Goal: Check status: Check status

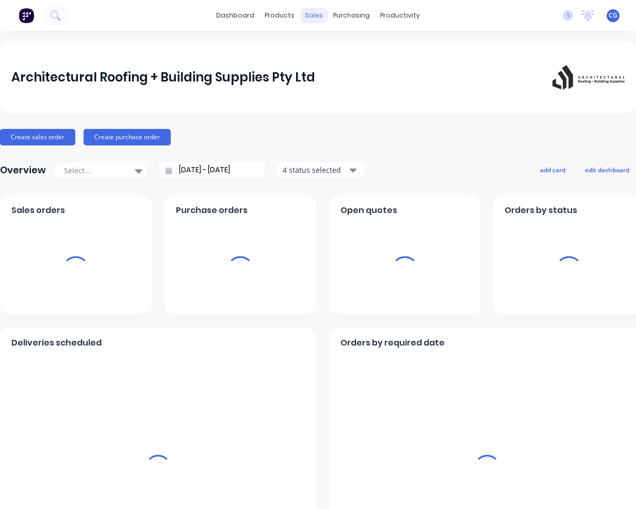
click at [307, 16] on div "sales" at bounding box center [313, 15] width 28 height 15
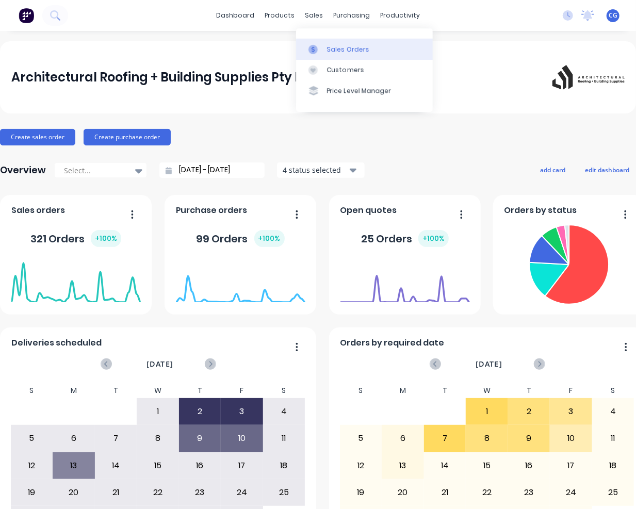
click at [346, 48] on div "Sales Orders" at bounding box center [348, 49] width 42 height 9
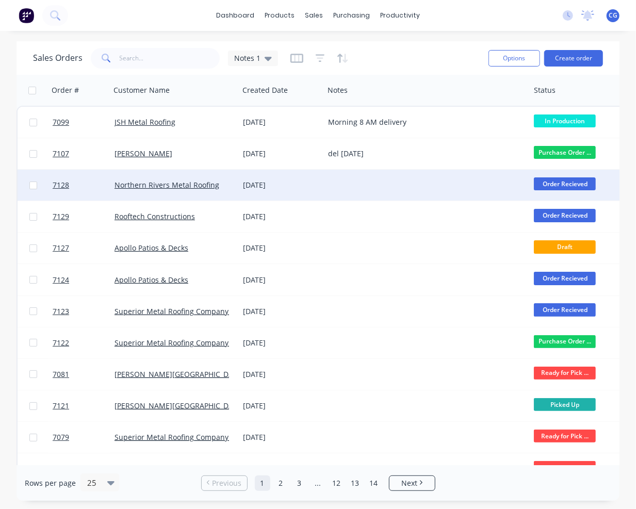
click at [191, 197] on div "Northern Rivers Metal Roofing" at bounding box center [174, 185] width 128 height 31
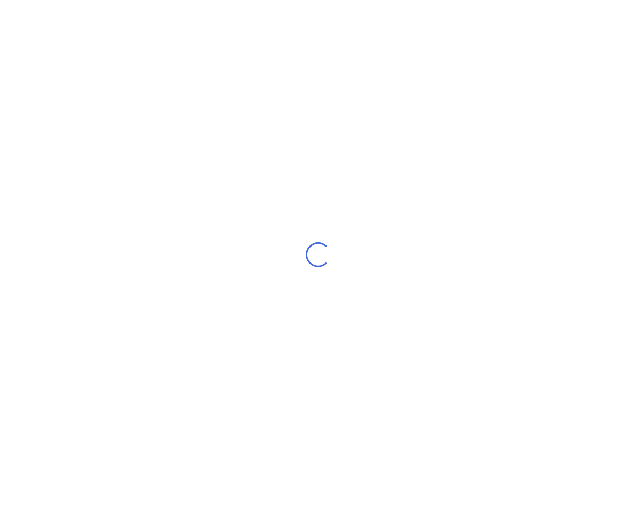
click at [173, 361] on div "Loading..." at bounding box center [318, 254] width 636 height 509
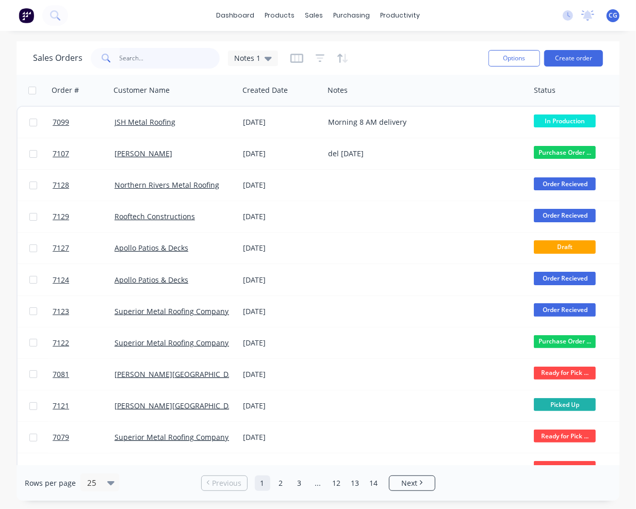
click at [154, 59] on input "text" at bounding box center [170, 58] width 101 height 21
click at [156, 60] on input "text" at bounding box center [170, 58] width 101 height 21
type input "7120"
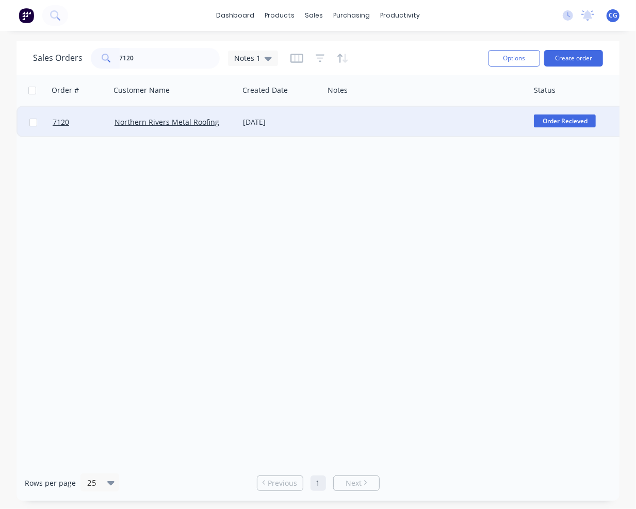
click at [374, 121] on div at bounding box center [427, 122] width 206 height 31
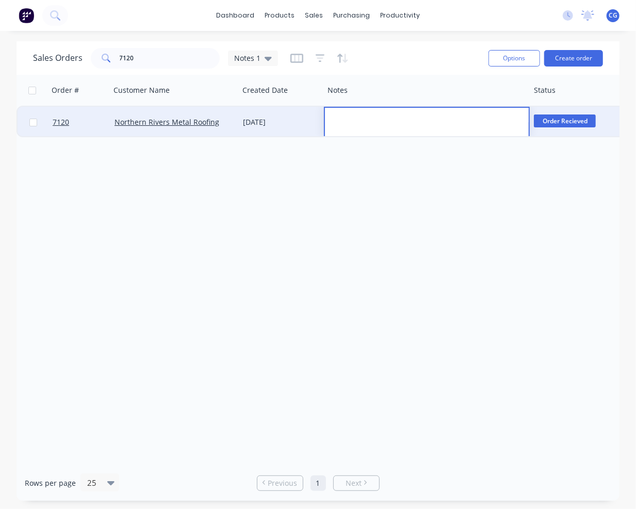
click at [277, 126] on div "[DATE]" at bounding box center [281, 122] width 77 height 10
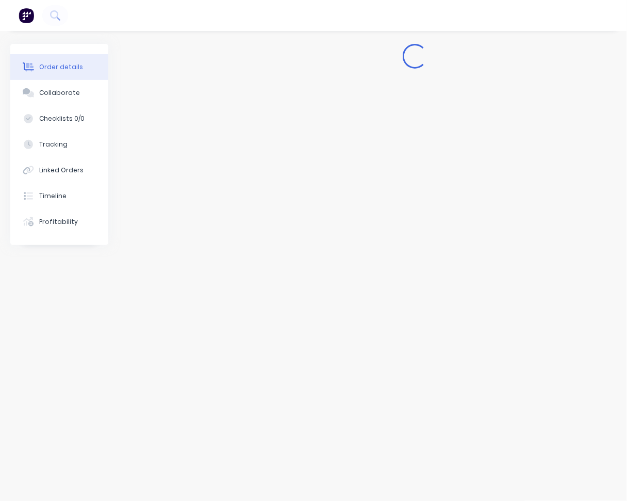
click at [63, 70] on div "Order details" at bounding box center [61, 66] width 44 height 9
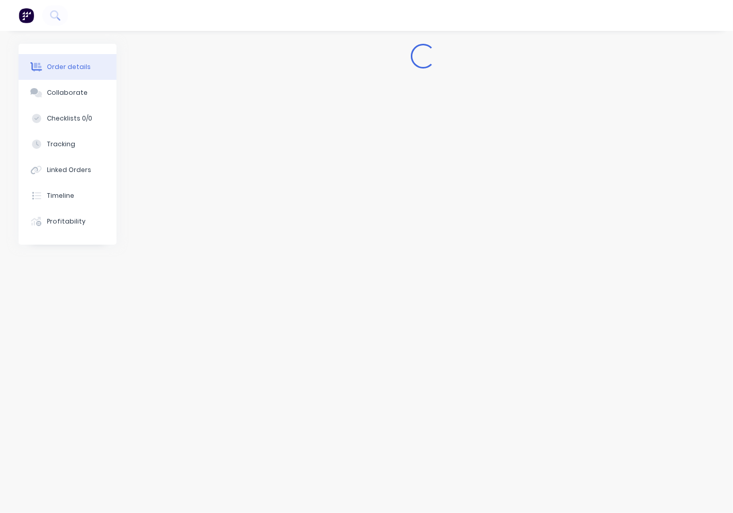
click at [54, 63] on div "Order details" at bounding box center [69, 66] width 44 height 9
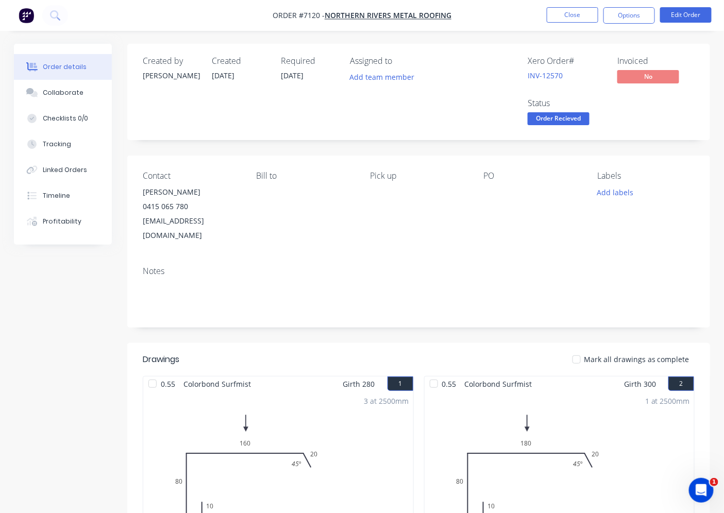
click at [582, 349] on div at bounding box center [577, 359] width 21 height 21
click at [555, 120] on span "Order Recieved" at bounding box center [559, 118] width 62 height 13
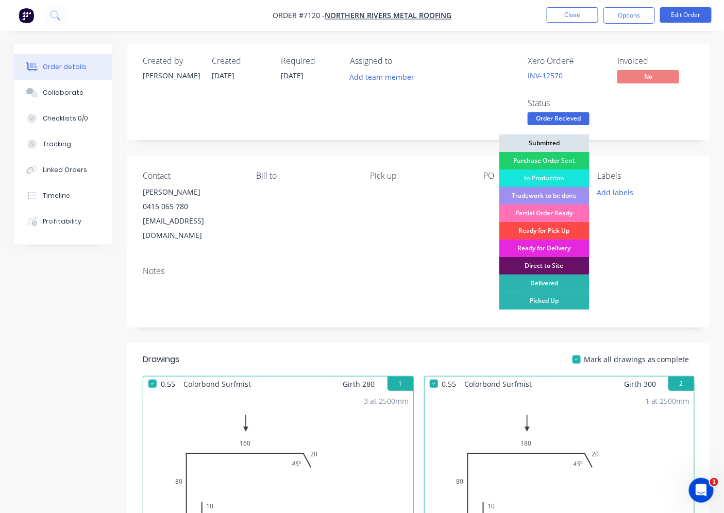
click at [546, 227] on div "Ready for Pick Up" at bounding box center [545, 231] width 90 height 18
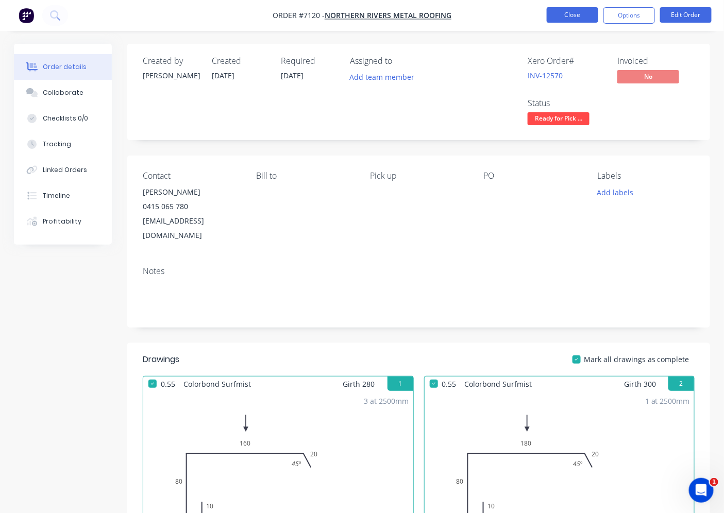
click at [575, 13] on button "Close" at bounding box center [573, 14] width 52 height 15
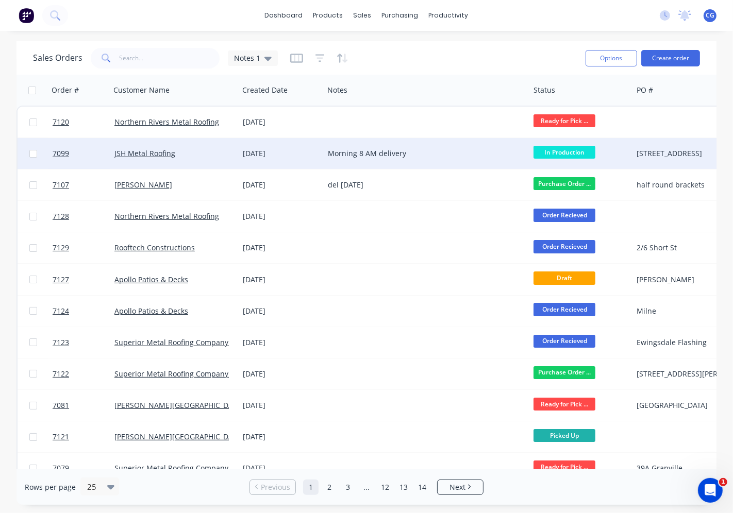
click at [208, 152] on div "JSH Metal Roofing" at bounding box center [171, 153] width 114 height 10
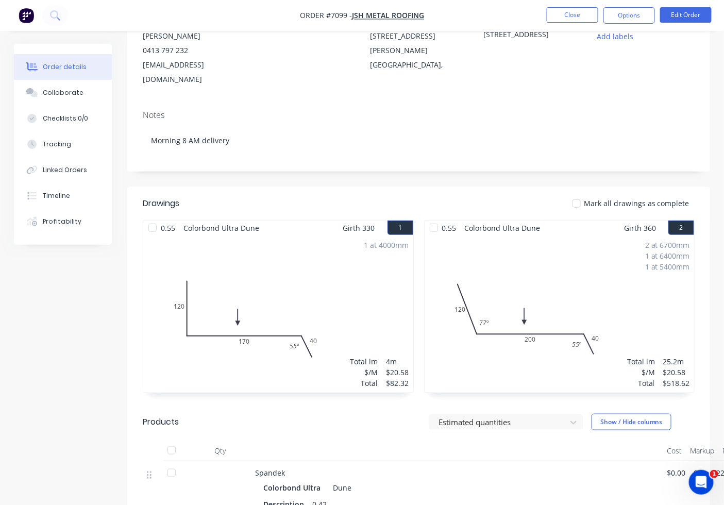
scroll to position [58, 0]
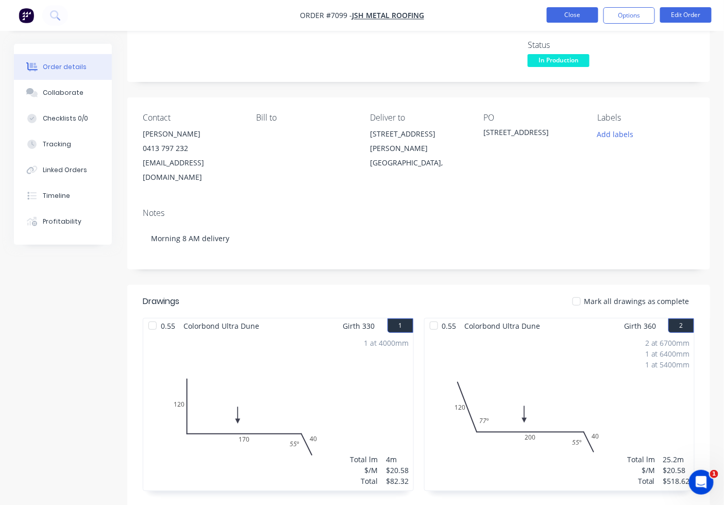
click at [569, 13] on button "Close" at bounding box center [573, 14] width 52 height 15
